Goal: Download file/media

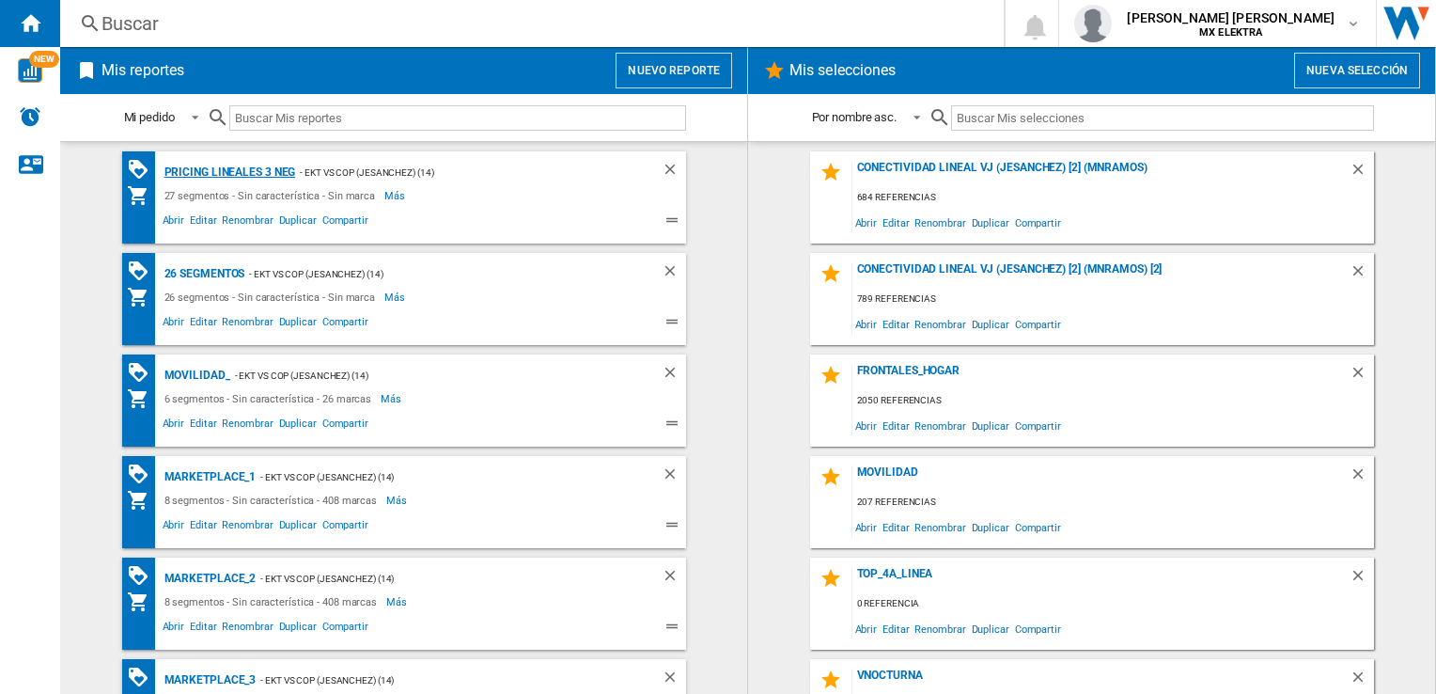
click at [224, 175] on div "Pricing lineales 3 neg" at bounding box center [228, 173] width 136 height 24
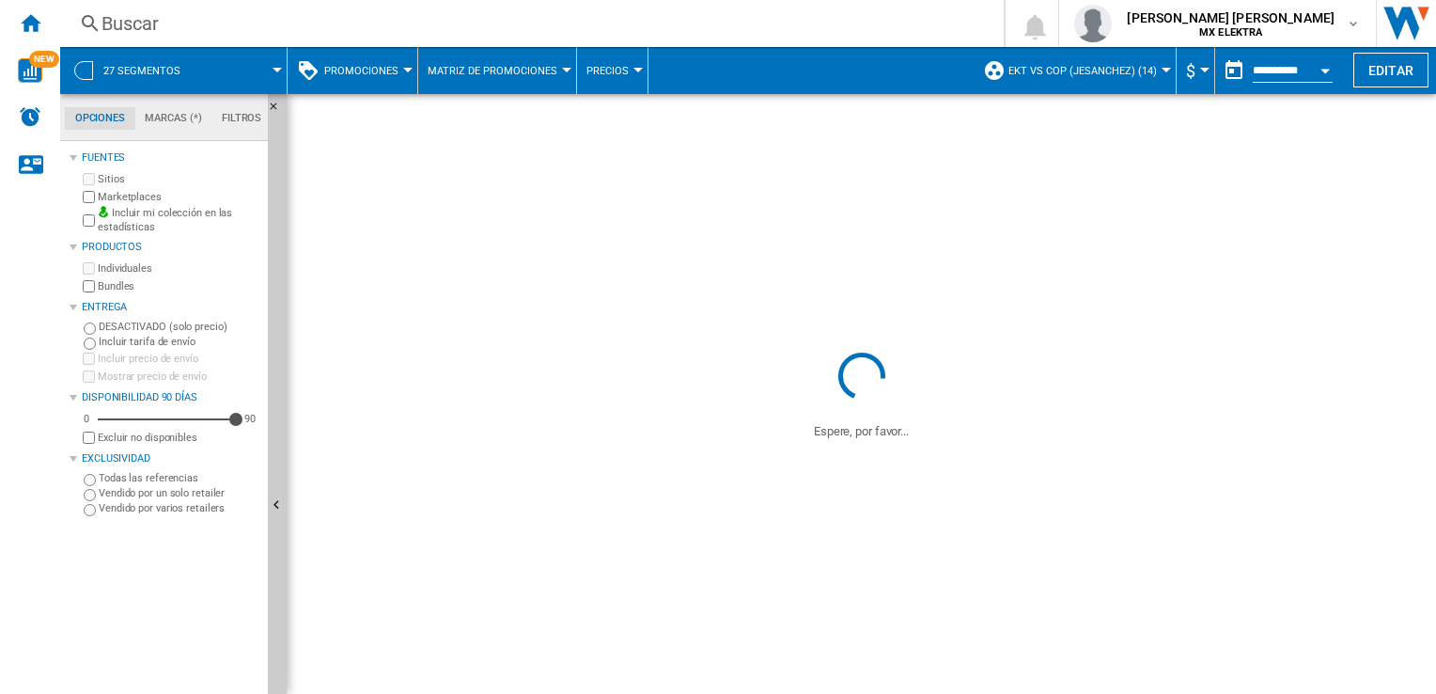
click at [118, 81] on button "27 segmentos" at bounding box center [151, 70] width 96 height 47
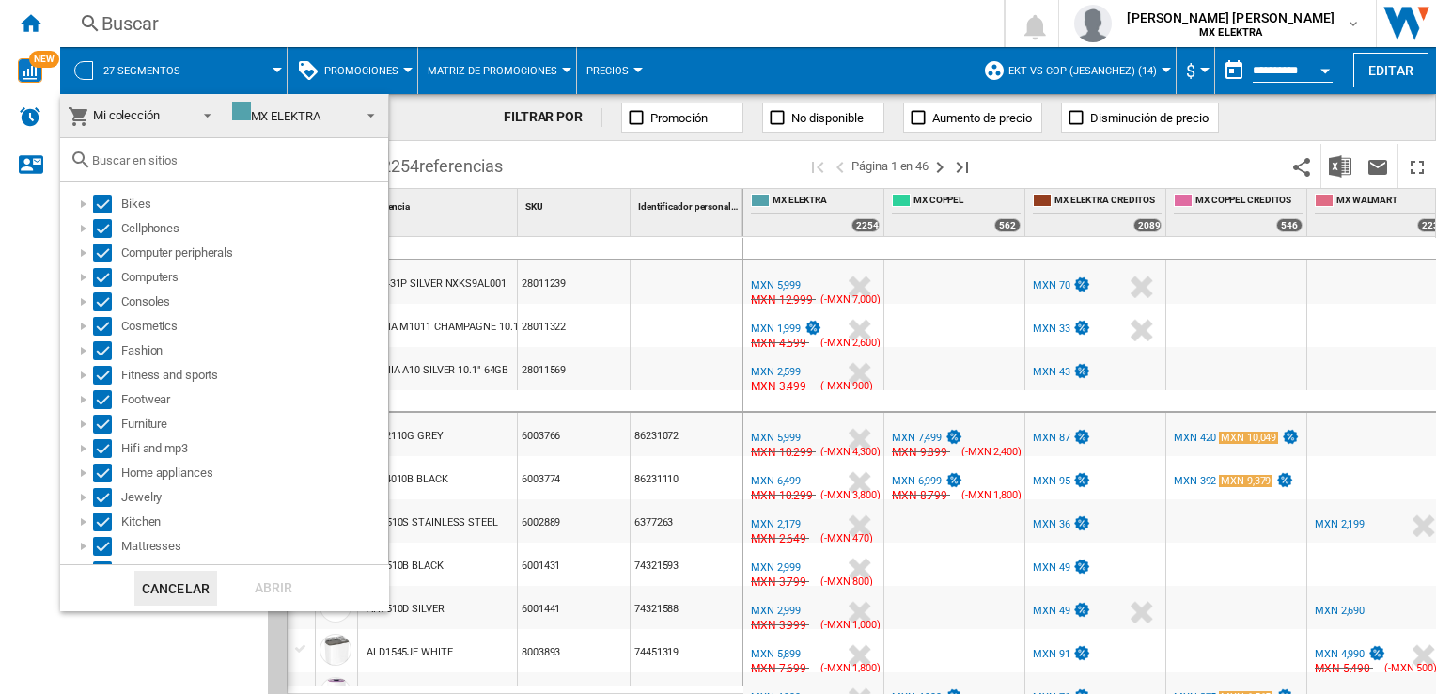
scroll to position [287, 0]
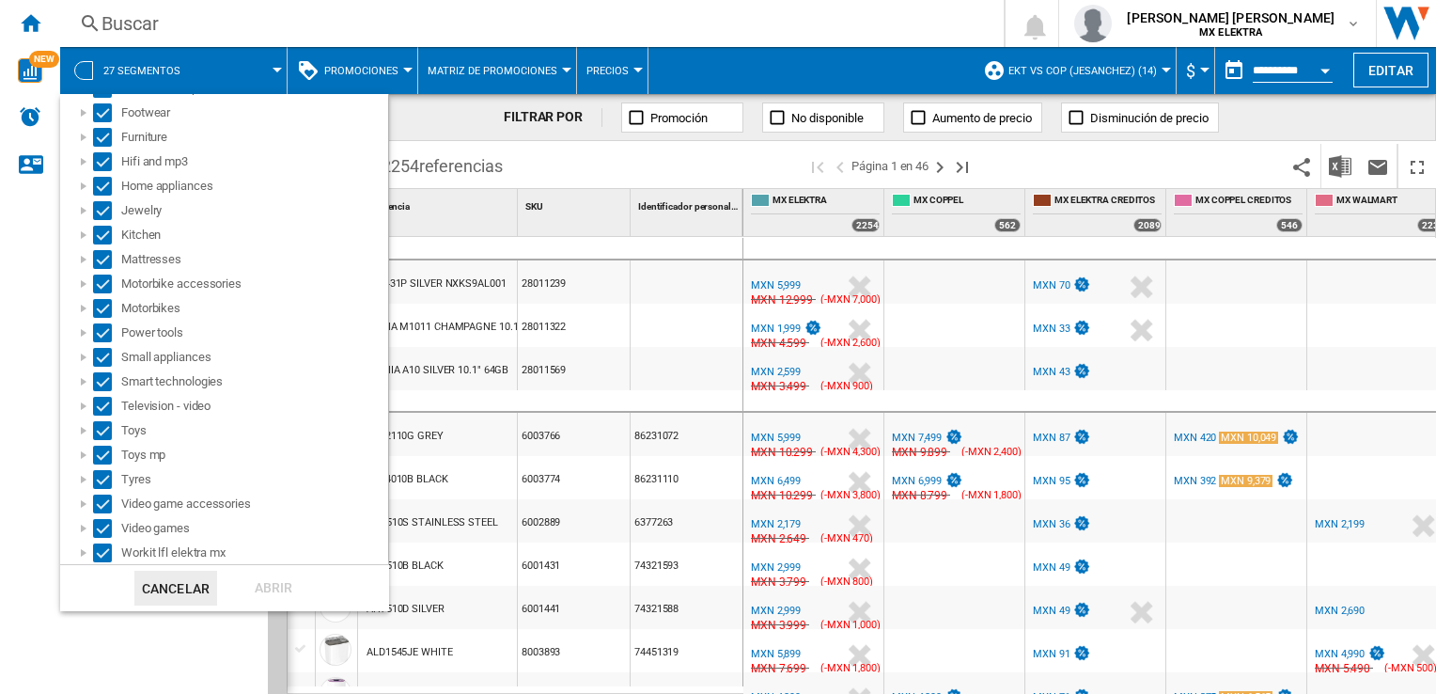
click at [577, 184] on md-backdrop at bounding box center [718, 347] width 1436 height 694
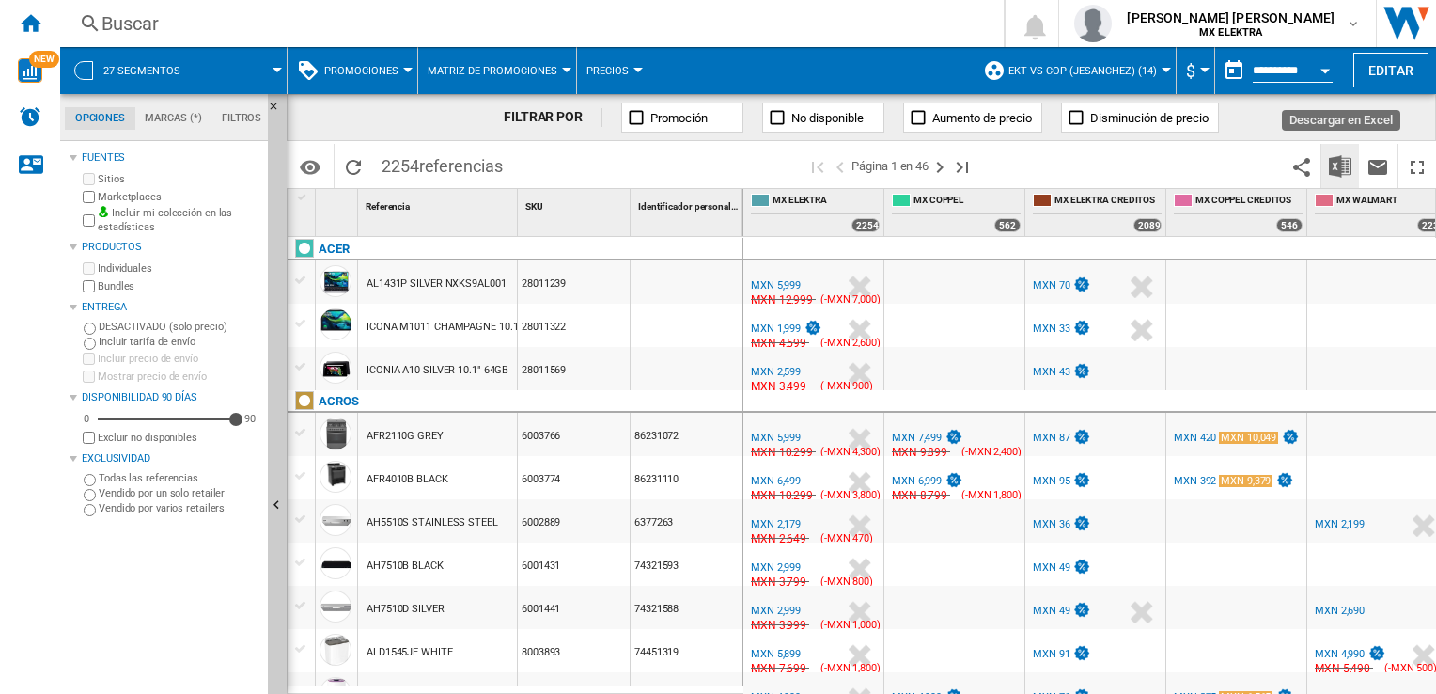
click at [1332, 163] on img "Descargar en Excel" at bounding box center [1340, 166] width 23 height 23
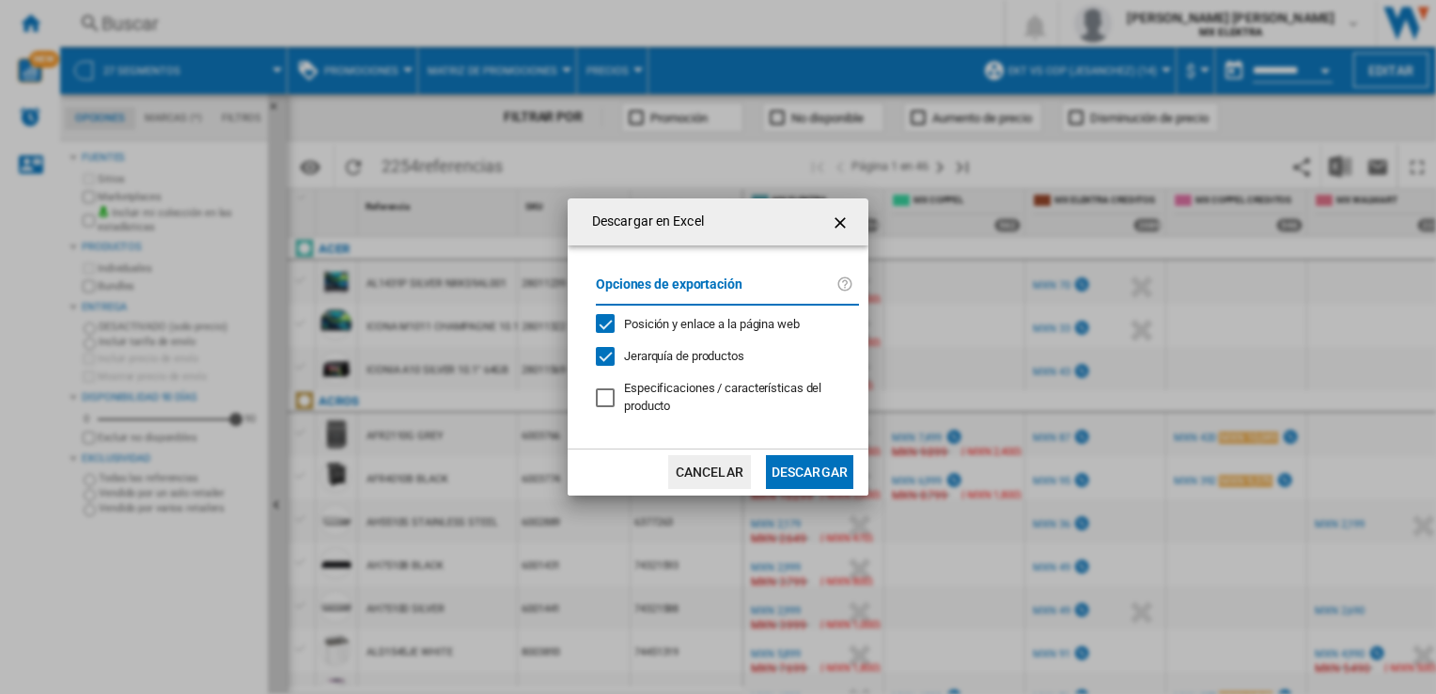
click at [809, 463] on button "Descargar" at bounding box center [809, 472] width 87 height 34
